Goal: Transaction & Acquisition: Purchase product/service

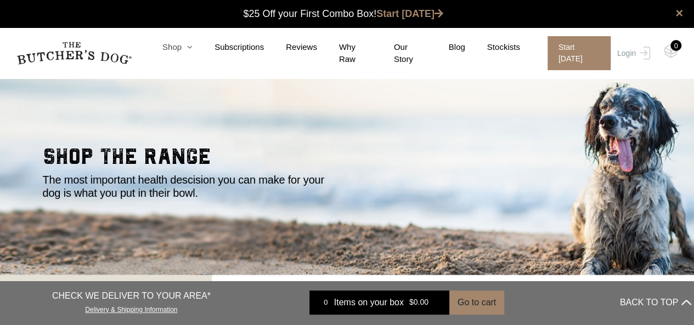
click at [181, 51] on link "Shop" at bounding box center [166, 47] width 52 height 13
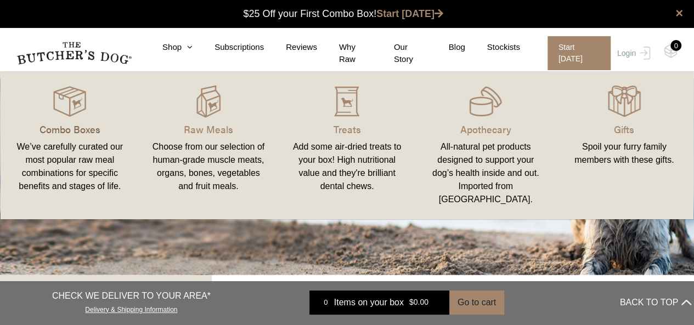
click at [59, 130] on p "Combo Boxes" at bounding box center [70, 129] width 112 height 15
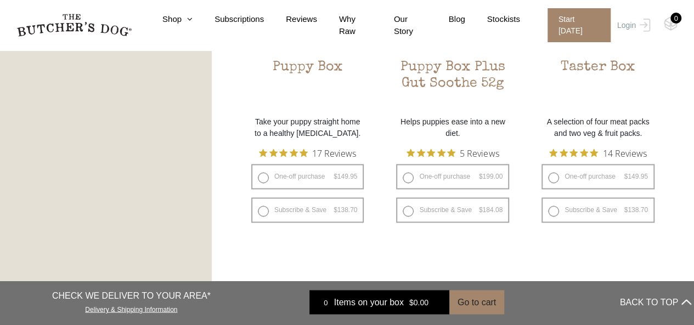
scroll to position [768, 0]
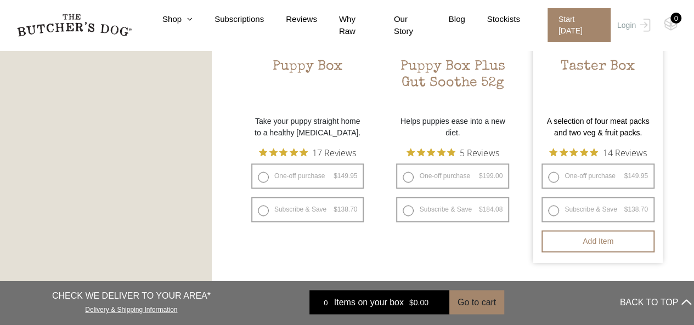
click at [596, 65] on h2 "Taster Box" at bounding box center [598, 85] width 130 height 52
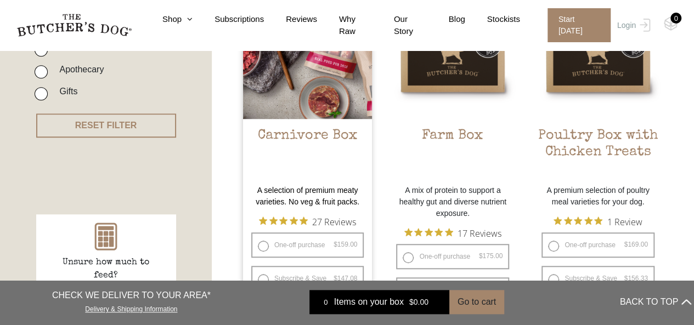
scroll to position [274, 0]
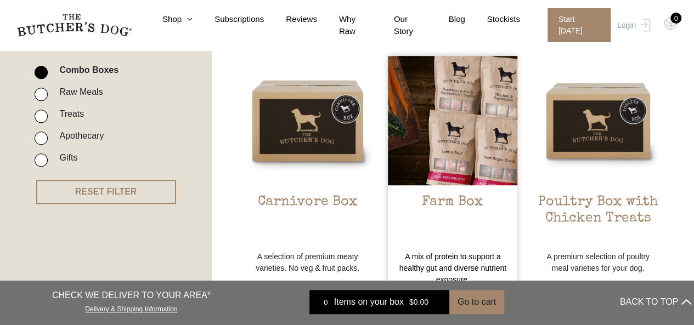
click at [452, 204] on h2 "Farm Box" at bounding box center [453, 220] width 130 height 52
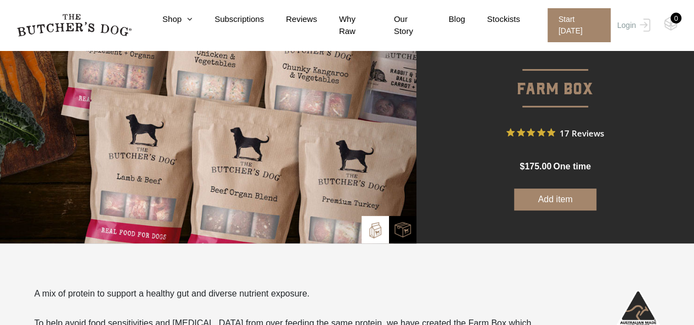
scroll to position [110, 0]
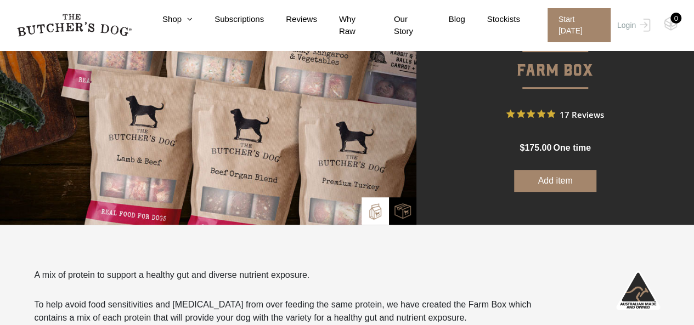
click at [550, 181] on button "Add item" at bounding box center [555, 181] width 82 height 22
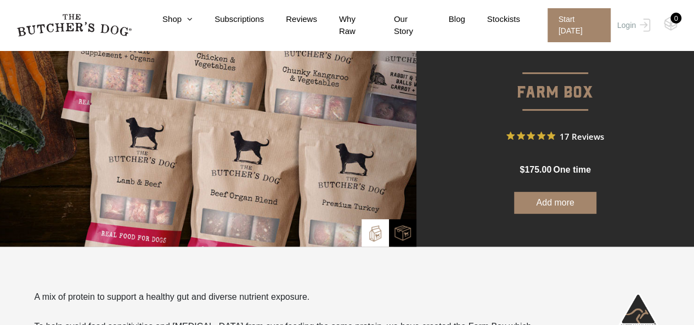
scroll to position [55, 0]
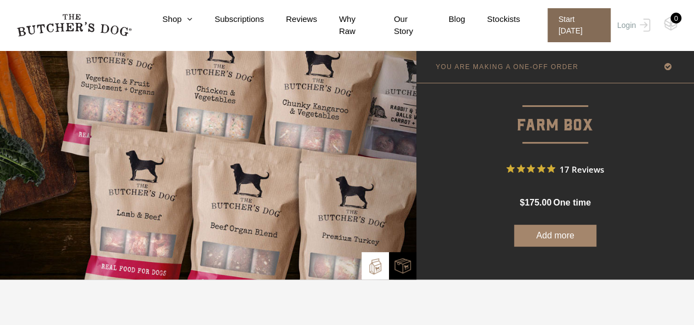
click at [586, 24] on span "Start [DATE]" at bounding box center [579, 25] width 63 height 34
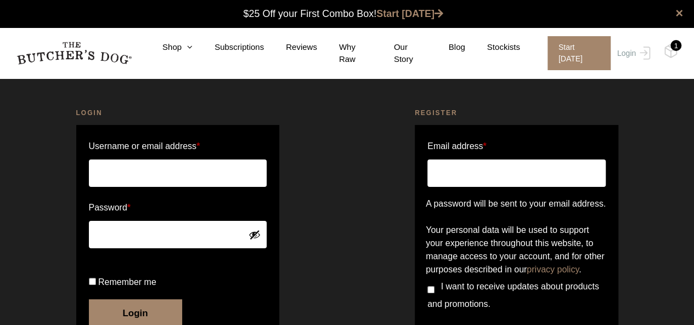
click at [459, 176] on input "Email address *" at bounding box center [516, 173] width 178 height 27
type input "cjhepburn19@gmail.com"
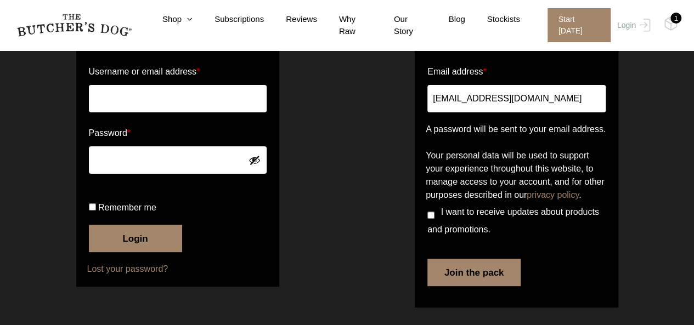
scroll to position [110, 0]
click at [431, 219] on input "I want to receive updates about products and promotions." at bounding box center [430, 215] width 7 height 7
checkbox input "true"
click at [464, 277] on button "Join the pack" at bounding box center [473, 272] width 93 height 27
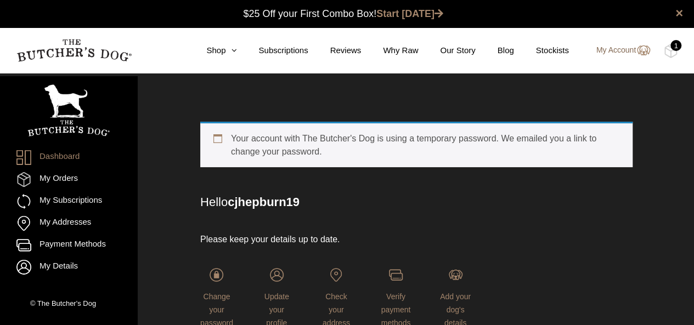
click at [617, 46] on link "My Account" at bounding box center [618, 50] width 65 height 13
click at [615, 49] on link "My Account" at bounding box center [618, 50] width 65 height 13
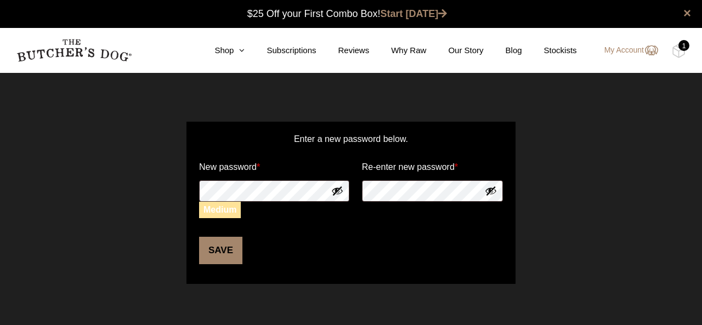
click at [222, 252] on button "Save" at bounding box center [220, 250] width 43 height 27
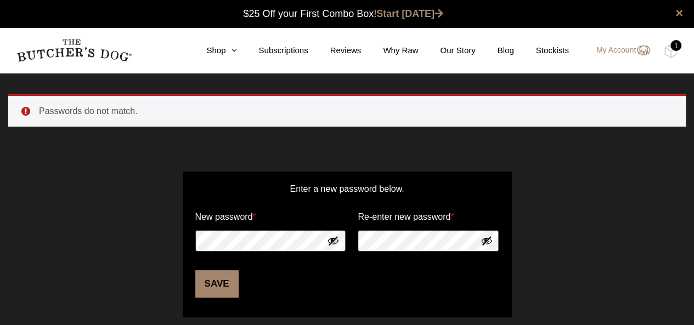
click at [33, 110] on ul "Passwords do not match." at bounding box center [347, 110] width 678 height 32
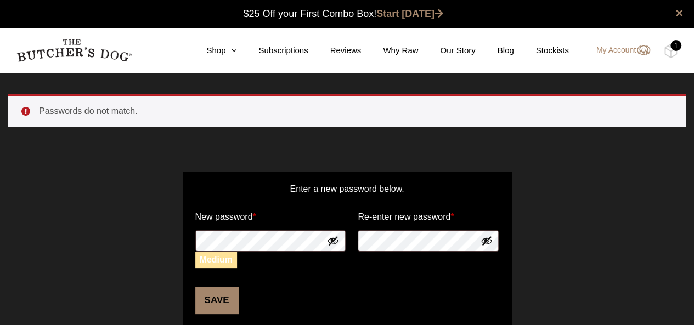
click at [220, 298] on button "Save" at bounding box center [216, 300] width 43 height 27
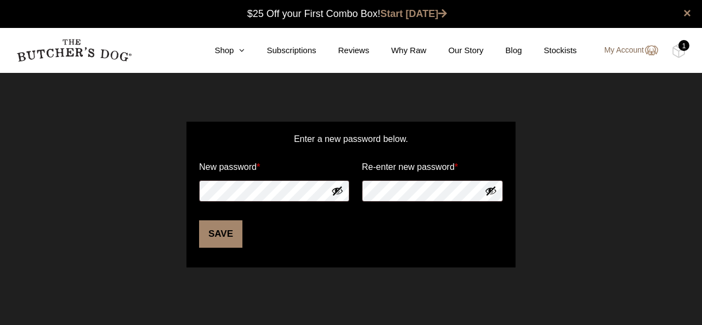
click at [624, 49] on link "My Account" at bounding box center [626, 50] width 65 height 13
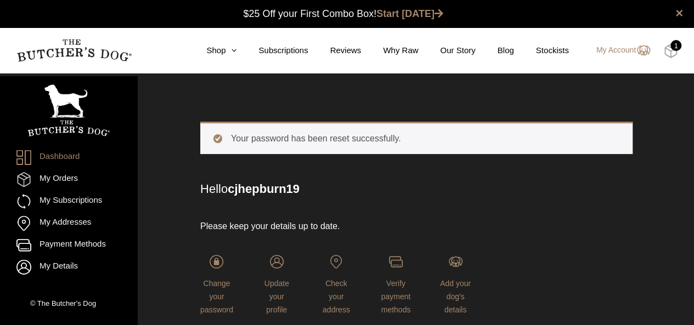
click at [669, 53] on img at bounding box center [671, 51] width 14 height 14
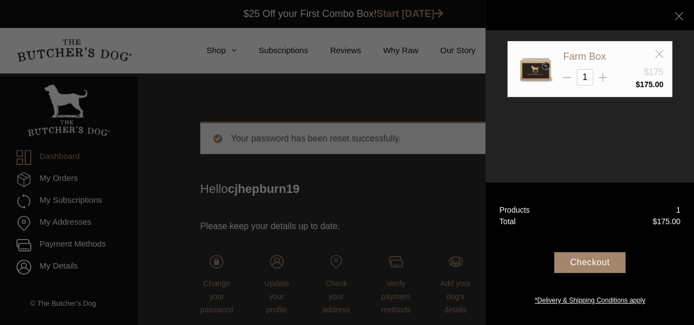
click at [594, 263] on div "Checkout" at bounding box center [589, 262] width 71 height 21
